Goal: Task Accomplishment & Management: Use online tool/utility

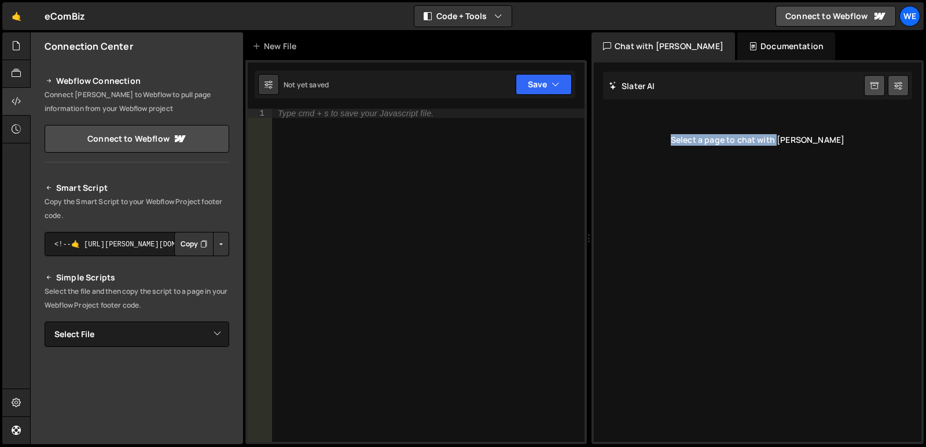
drag, startPoint x: 691, startPoint y: 143, endPoint x: 798, endPoint y: 143, distance: 107.0
click at [798, 143] on div "Select a page to chat with Slater" at bounding box center [757, 140] width 309 height 46
click at [834, 141] on div "Select a page to chat with [PERSON_NAME]" at bounding box center [757, 140] width 309 height 46
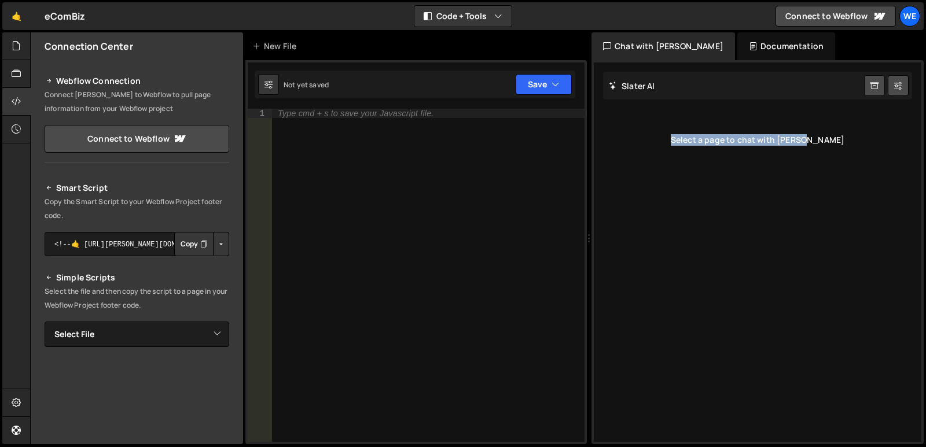
click at [834, 140] on div "Select a page to chat with [PERSON_NAME]" at bounding box center [757, 140] width 309 height 46
click at [864, 118] on div "Select a page to chat with [PERSON_NAME]" at bounding box center [757, 140] width 309 height 46
drag, startPoint x: 770, startPoint y: 136, endPoint x: 878, endPoint y: 129, distance: 108.4
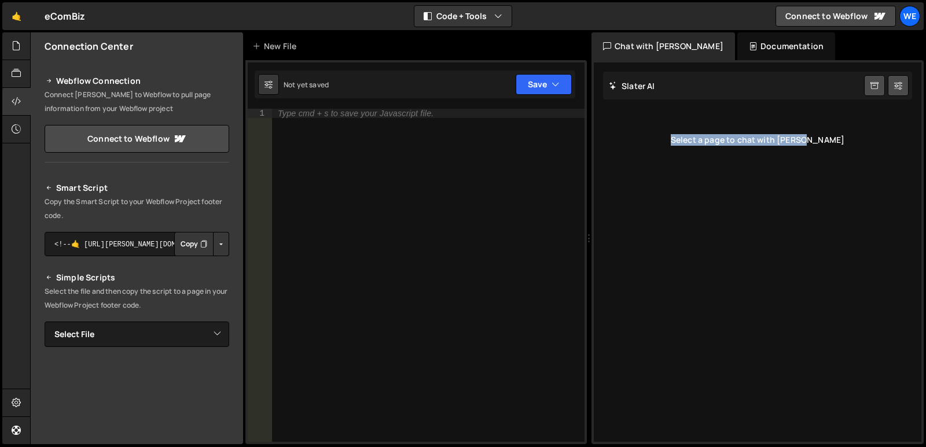
click at [878, 129] on div "Select a page to chat with [PERSON_NAME]" at bounding box center [757, 140] width 309 height 46
click at [834, 157] on div "Select a page to chat with [PERSON_NAME]" at bounding box center [757, 140] width 309 height 46
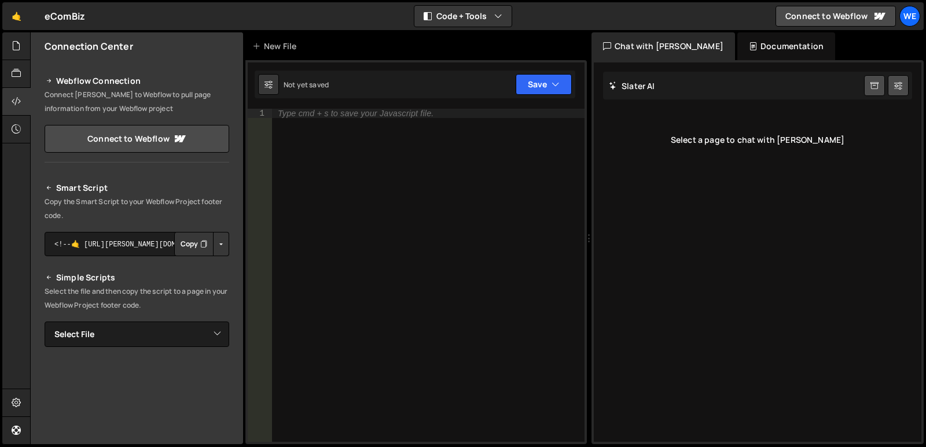
click at [750, 145] on div "Select a page to chat with [PERSON_NAME]" at bounding box center [757, 140] width 309 height 46
click at [756, 141] on div "Select a page to chat with [PERSON_NAME]" at bounding box center [757, 140] width 309 height 46
click at [763, 176] on div "Slater AI Start new chat Select a page to chat with Slater" at bounding box center [757, 252] width 327 height 380
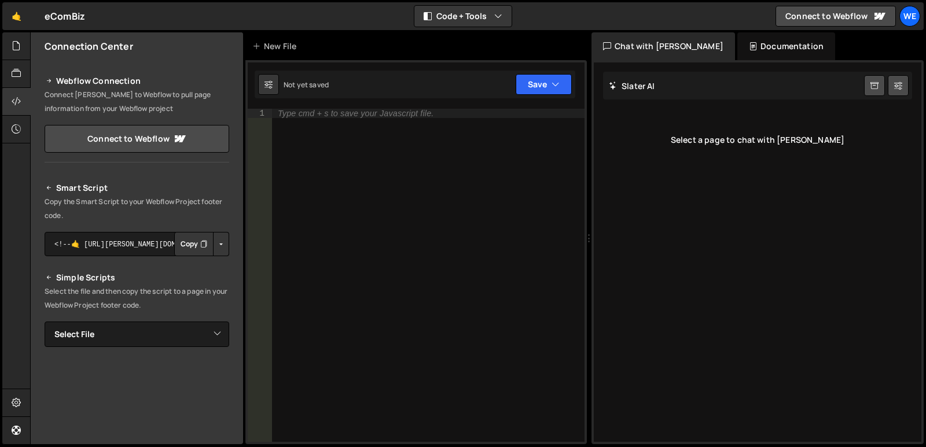
click at [757, 141] on div "Select a page to chat with [PERSON_NAME]" at bounding box center [757, 140] width 309 height 46
click at [757, 198] on div "Slater AI Start new chat Select a page to chat with Slater" at bounding box center [757, 252] width 327 height 380
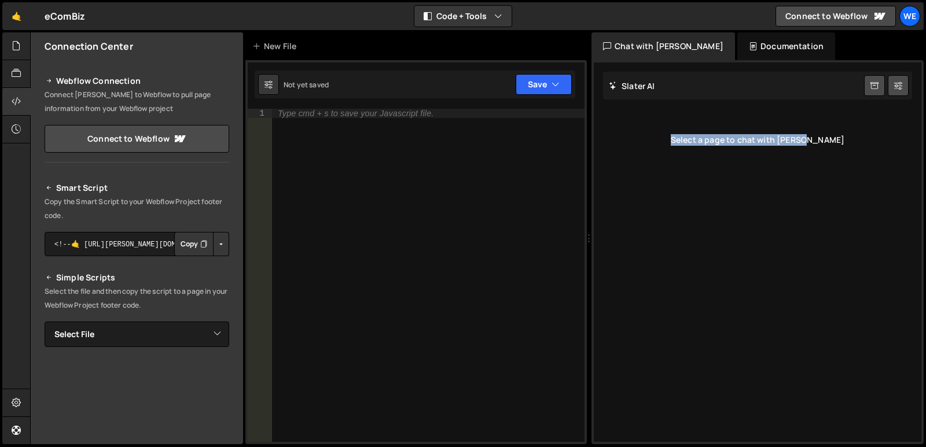
click at [757, 198] on div "Slater AI Start new chat Select a page to chat with Slater" at bounding box center [757, 252] width 327 height 380
click at [845, 165] on div "Slater AI Start new chat Select a page to chat with Slater" at bounding box center [757, 252] width 327 height 380
click at [805, 229] on div "Slater AI Start new chat Select a page to chat with Slater" at bounding box center [757, 252] width 327 height 380
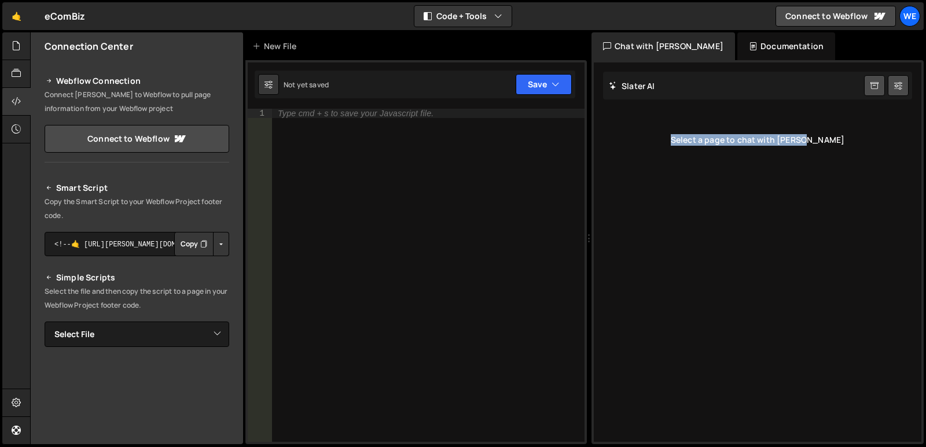
drag, startPoint x: 834, startPoint y: 138, endPoint x: 610, endPoint y: 136, distance: 223.3
click at [610, 136] on div "Select a page to chat with [PERSON_NAME]" at bounding box center [757, 140] width 309 height 46
click at [701, 149] on div "Select a page to chat with [PERSON_NAME]" at bounding box center [757, 140] width 309 height 46
click at [753, 140] on div "Select a page to chat with [PERSON_NAME]" at bounding box center [757, 140] width 309 height 46
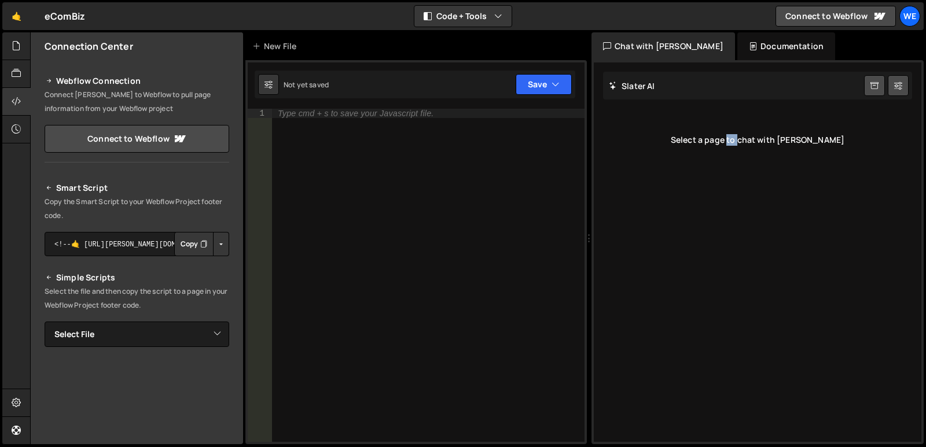
click at [756, 205] on div "Slater AI Start new chat Select a page to chat with Slater" at bounding box center [757, 252] width 327 height 380
click at [756, 206] on div "Slater AI Start new chat Select a page to chat with Slater" at bounding box center [757, 252] width 327 height 380
click at [856, 182] on div "Slater AI Start new chat Select a page to chat with Slater" at bounding box center [757, 252] width 327 height 380
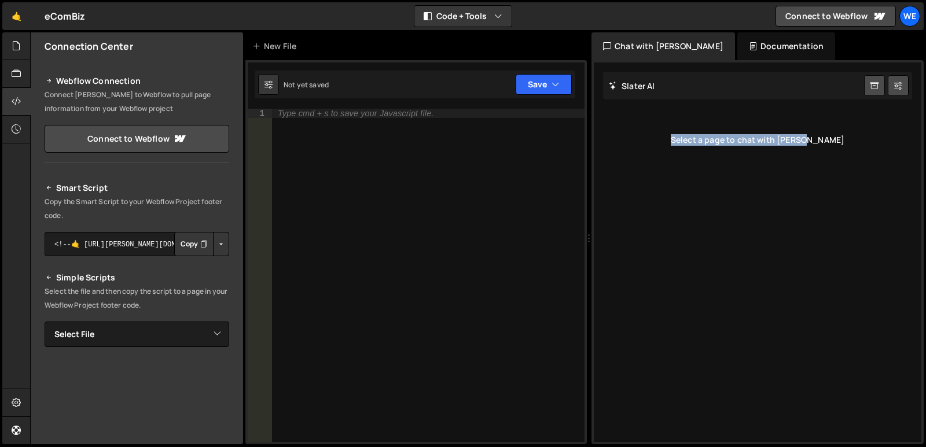
drag, startPoint x: 676, startPoint y: 147, endPoint x: 856, endPoint y: 146, distance: 179.9
click at [856, 146] on div "Select a page to chat with [PERSON_NAME]" at bounding box center [757, 140] width 309 height 46
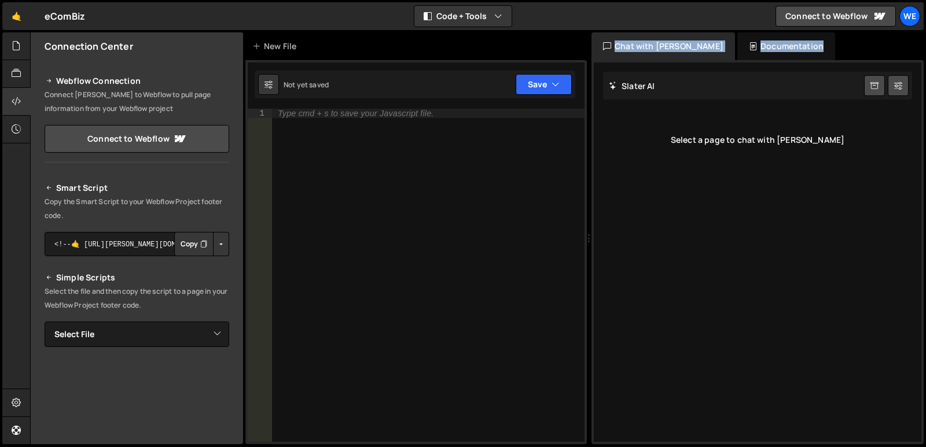
drag, startPoint x: 655, startPoint y: 89, endPoint x: 578, endPoint y: 89, distance: 76.9
click at [578, 89] on div "Files New File Javascript files 0 Home.js 0 CSS files Copy share link Edit File…" at bounding box center [478, 238] width 896 height 413
click at [690, 89] on div "[PERSON_NAME] Start new chat" at bounding box center [757, 86] width 309 height 28
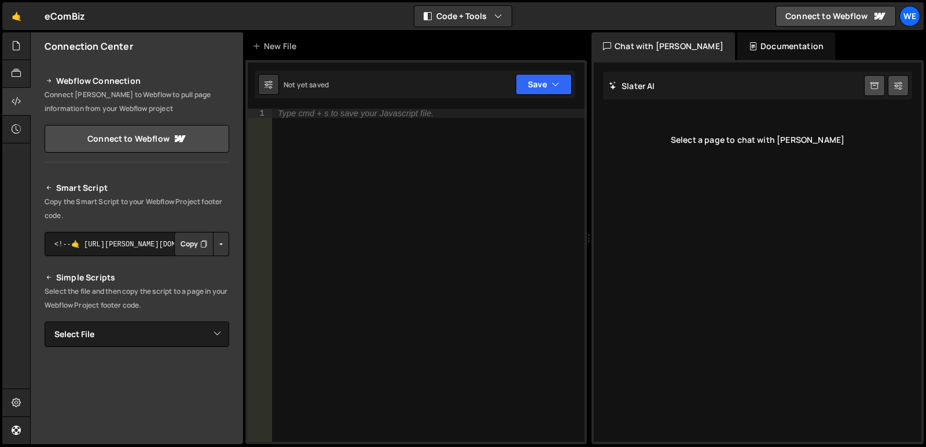
click at [694, 139] on div "Select a page to chat with [PERSON_NAME]" at bounding box center [757, 140] width 309 height 46
click at [382, 120] on div "Type cmd + s to save your Javascript file." at bounding box center [428, 285] width 312 height 352
